Goal: Communication & Community: Answer question/provide support

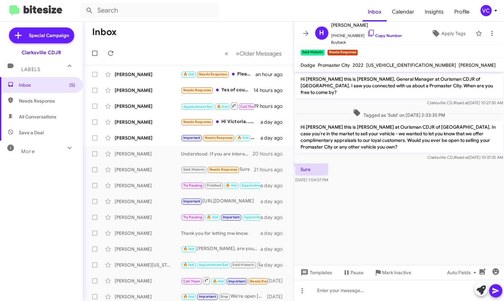
click at [379, 188] on cdk-virtual-scroll-viewport "Hi [PERSON_NAME] this is [PERSON_NAME], General Manager at Ourisman CDJR of [GE…" at bounding box center [399, 168] width 210 height 193
click at [109, 52] on icon at bounding box center [110, 53] width 5 height 5
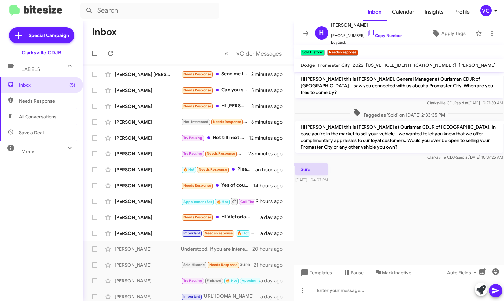
click at [424, 189] on cdk-virtual-scroll-viewport "Hi [PERSON_NAME] this is [PERSON_NAME], General Manager at Ourisman CDJR of [GE…" at bounding box center [399, 168] width 210 height 193
drag, startPoint x: 249, startPoint y: 44, endPoint x: 290, endPoint y: 71, distance: 49.1
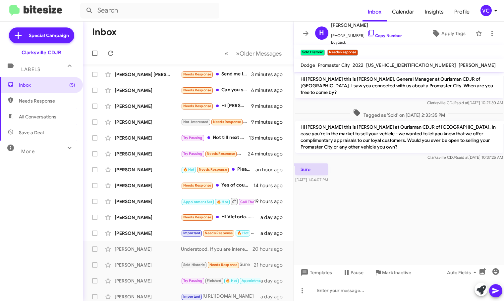
click at [250, 44] on mat-toolbar-row "« Previous » Next Older Messages" at bounding box center [188, 53] width 211 height 21
click at [403, 245] on cdk-virtual-scroll-viewport "Hi [PERSON_NAME] this is [PERSON_NAME], General Manager at Ourisman CDJR of [GE…" at bounding box center [399, 168] width 210 height 193
click at [416, 216] on cdk-virtual-scroll-viewport "Hi [PERSON_NAME] this is [PERSON_NAME], General Manager at Ourisman CDJR of [GE…" at bounding box center [399, 168] width 210 height 193
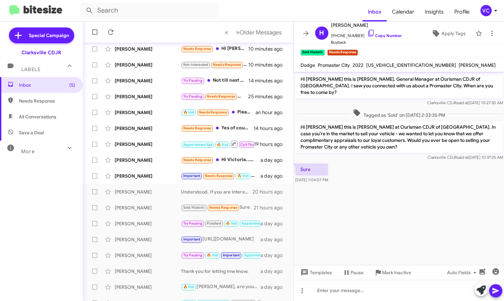
scroll to position [50, 0]
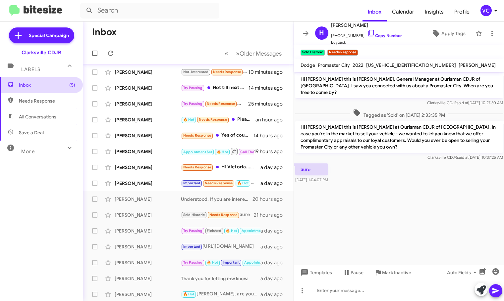
click at [34, 89] on span "Inbox (5)" at bounding box center [41, 85] width 83 height 16
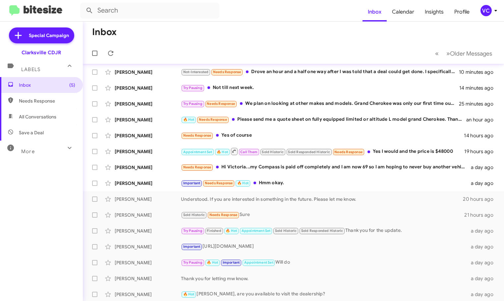
click at [297, 36] on mat-toolbar-row "Inbox" at bounding box center [293, 32] width 421 height 21
drag, startPoint x: 260, startPoint y: 41, endPoint x: 255, endPoint y: 28, distance: 13.5
click at [256, 30] on mat-toolbar-row "Inbox" at bounding box center [293, 32] width 421 height 21
click at [252, 32] on mat-toolbar-row "Inbox" at bounding box center [293, 32] width 421 height 21
